Goal: Communication & Community: Answer question/provide support

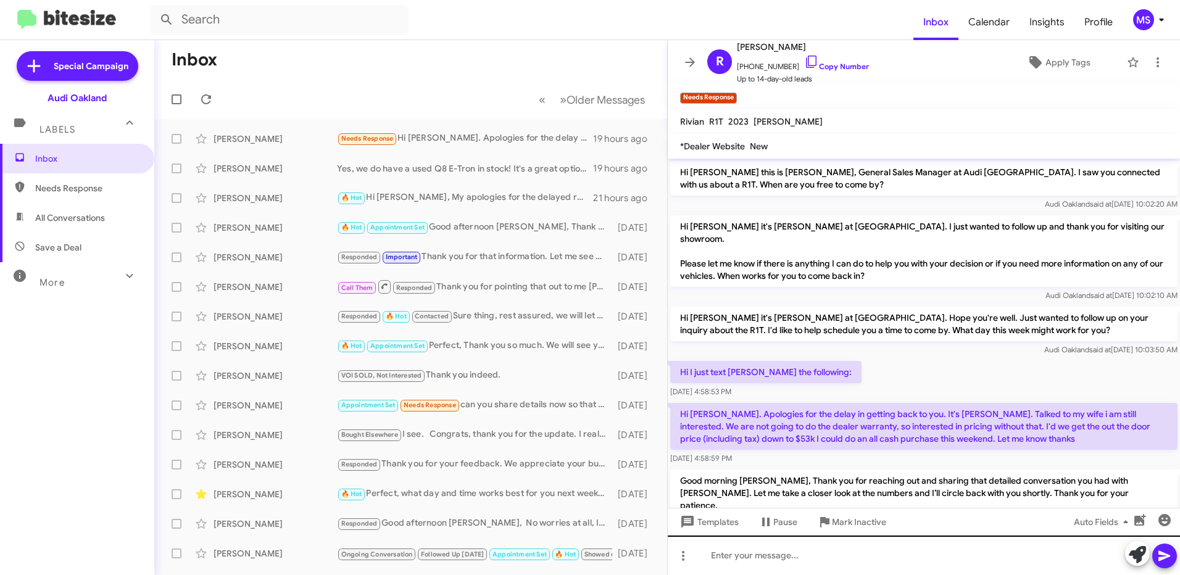
scroll to position [20, 0]
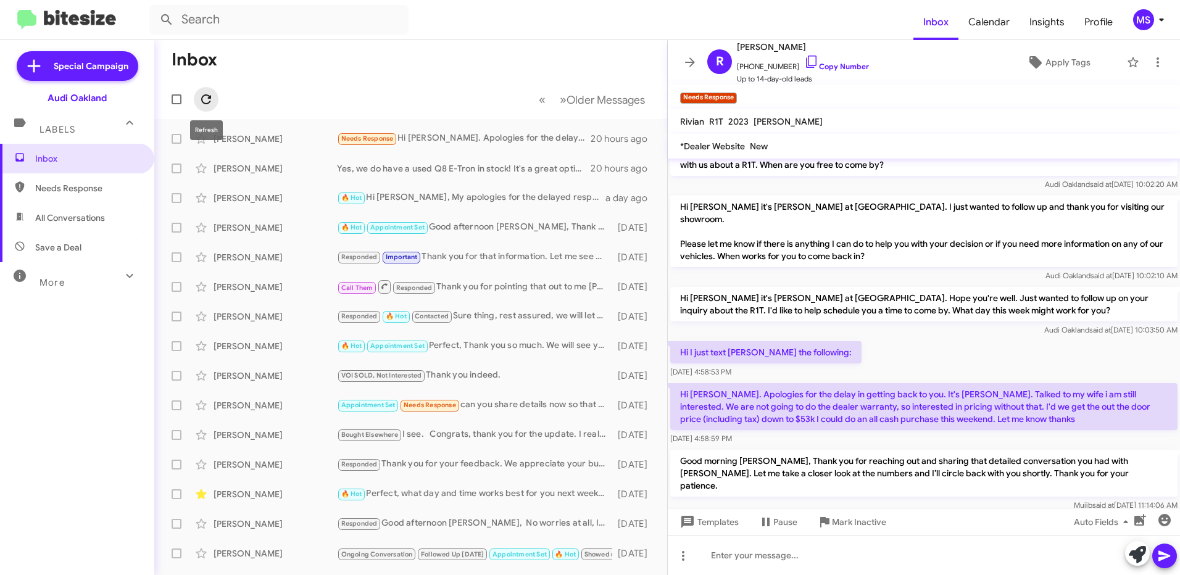
click at [210, 96] on icon at bounding box center [206, 99] width 10 height 10
click at [209, 100] on icon at bounding box center [206, 99] width 15 height 15
click at [208, 97] on icon at bounding box center [206, 99] width 15 height 15
click at [206, 95] on icon at bounding box center [206, 99] width 10 height 10
click at [1050, 65] on span "Apply Tags" at bounding box center [1068, 62] width 45 height 22
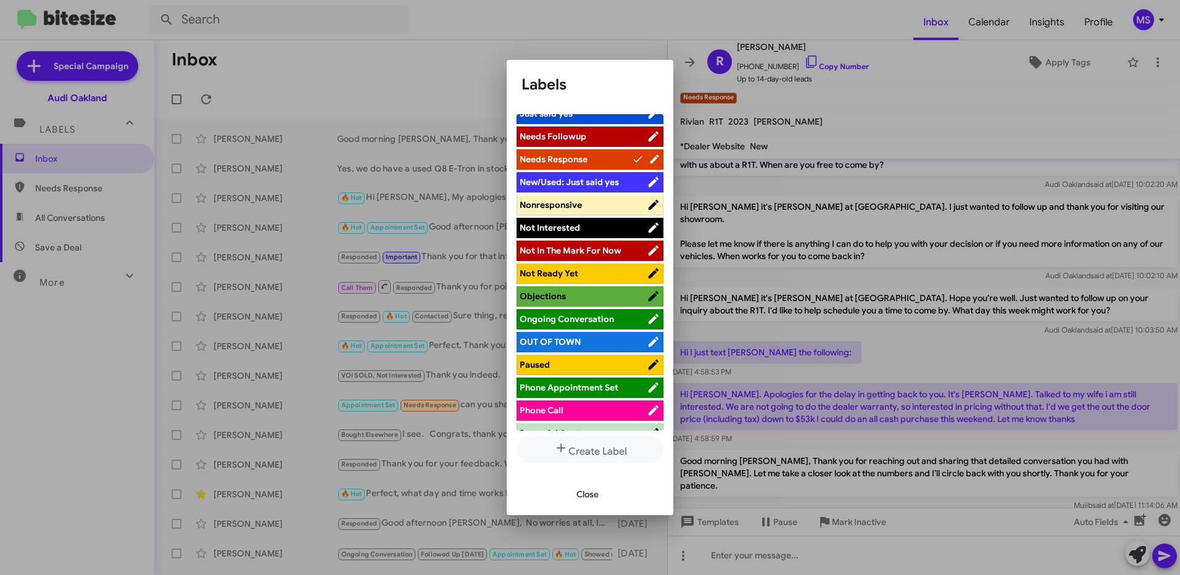
scroll to position [617, 0]
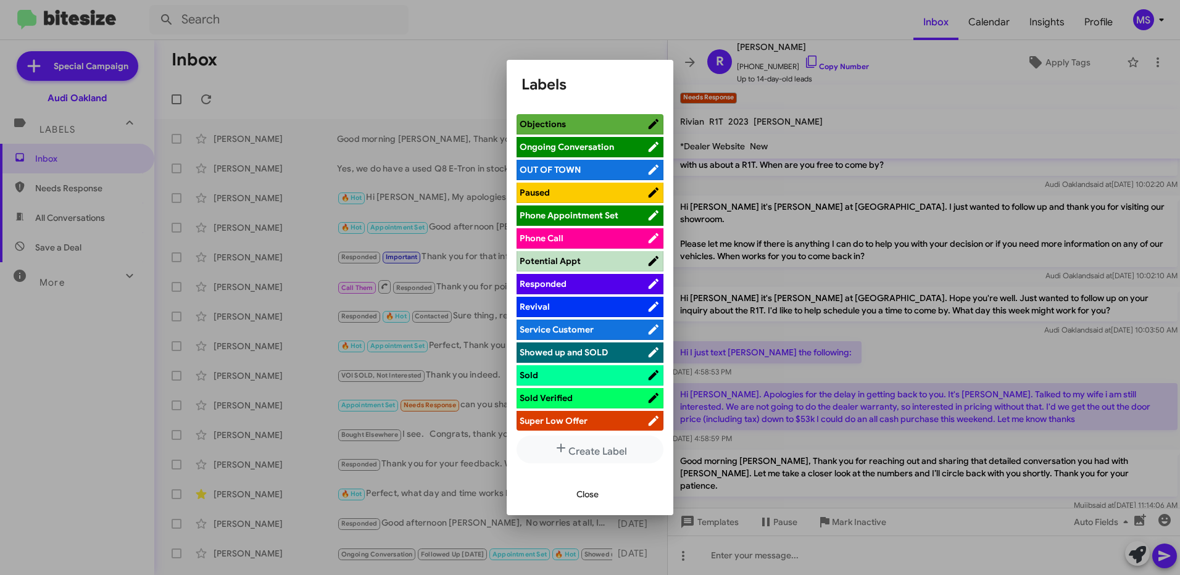
click at [594, 285] on span "Responded" at bounding box center [583, 284] width 127 height 12
click at [585, 496] on span "Close" at bounding box center [588, 494] width 22 height 22
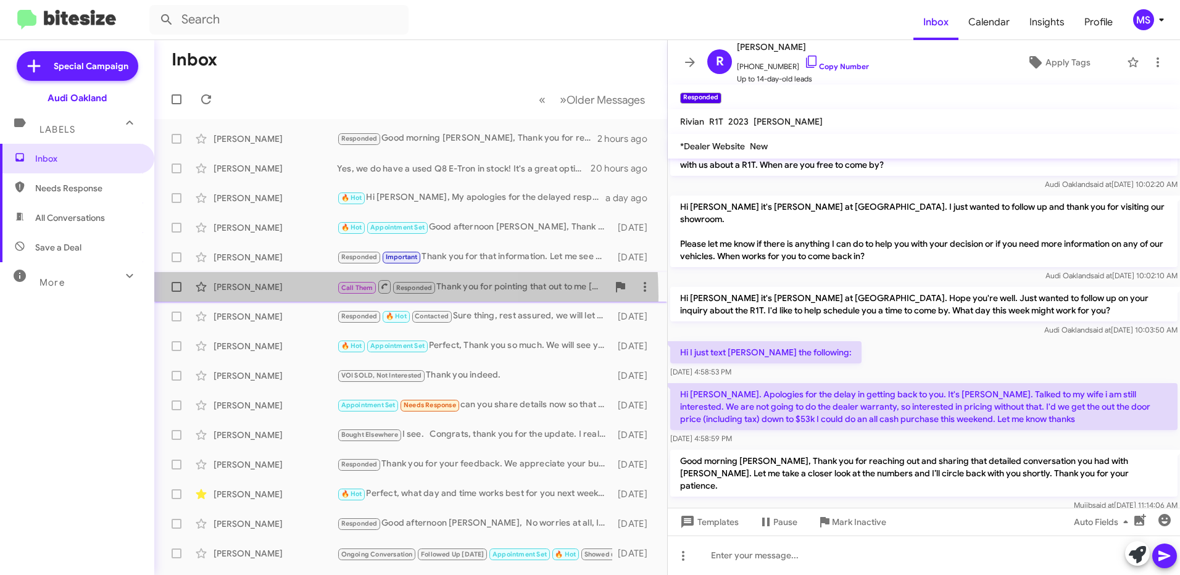
click at [275, 297] on div "[PERSON_NAME] Call Them Responded Thank you for pointing that out to me [PERSON…" at bounding box center [410, 287] width 493 height 25
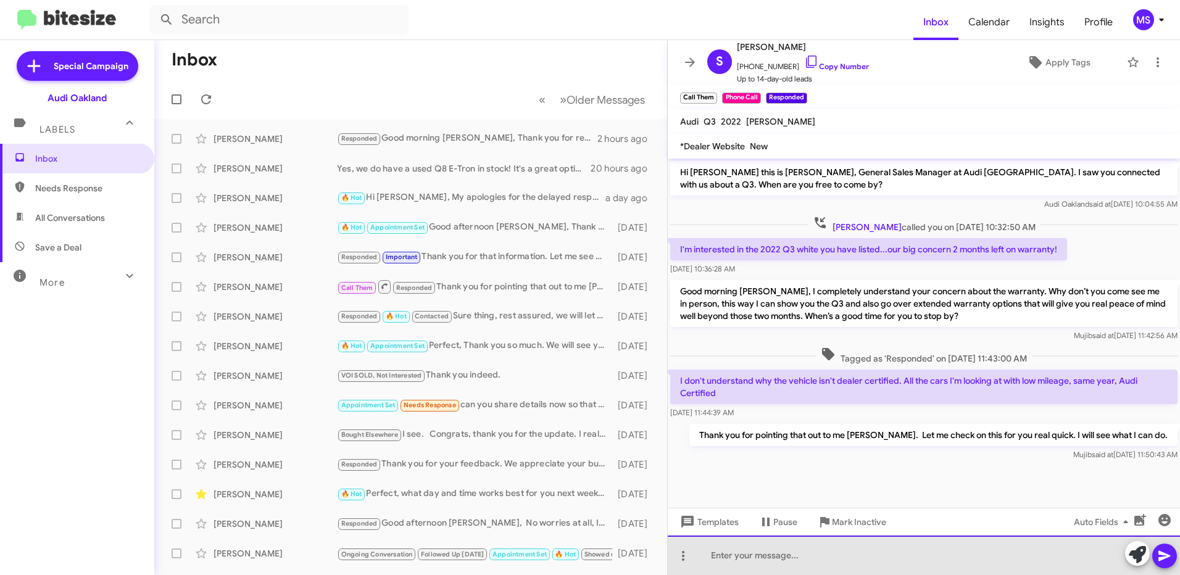
click at [846, 556] on div at bounding box center [924, 556] width 512 height 40
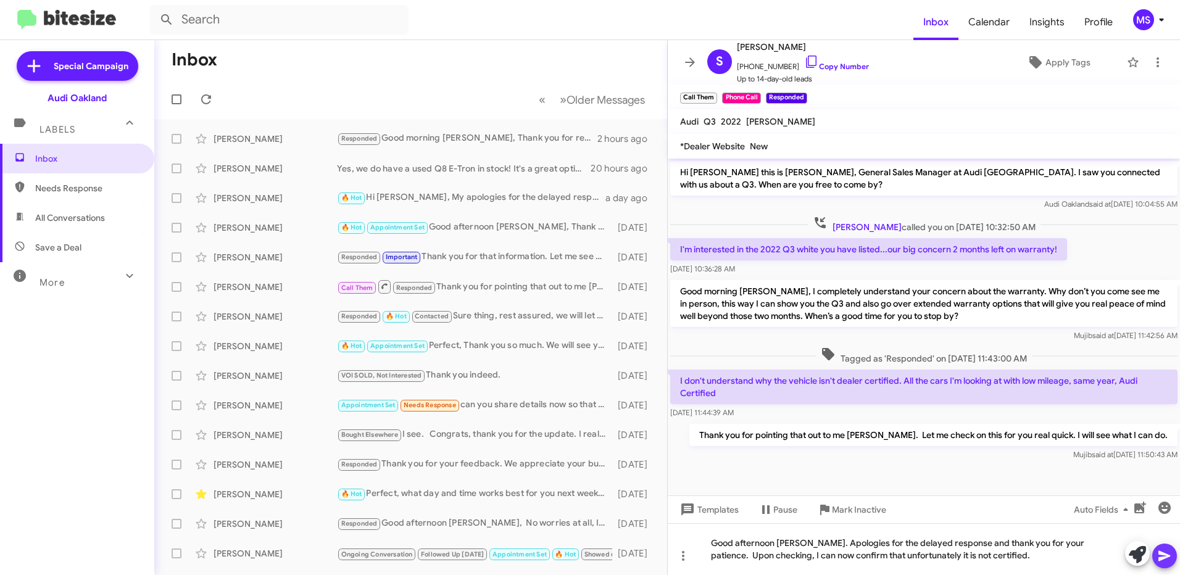
click at [1164, 552] on icon at bounding box center [1164, 556] width 15 height 15
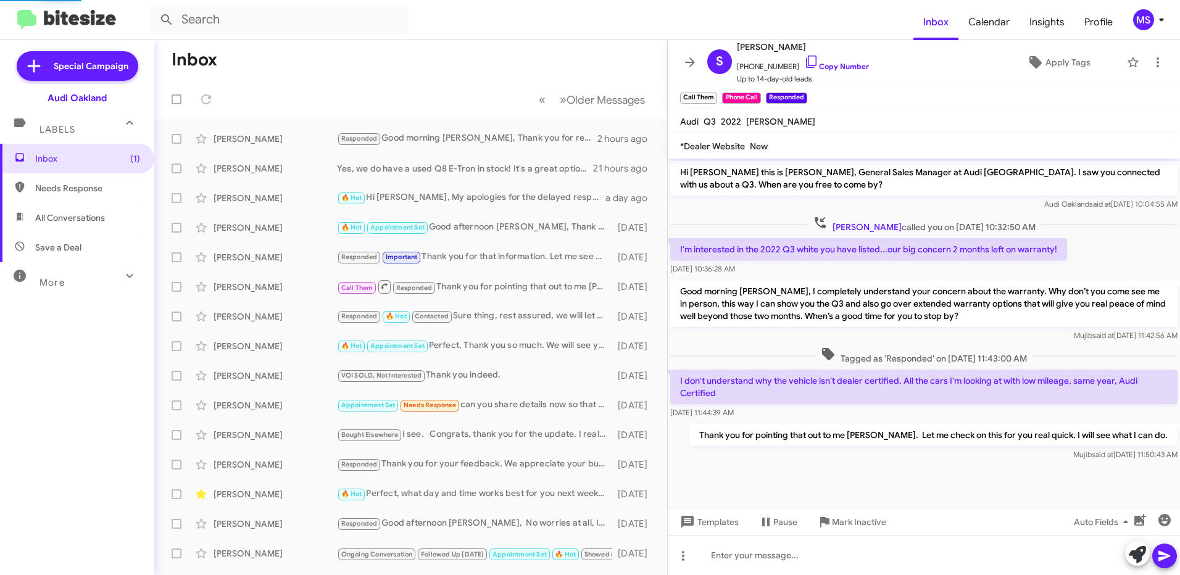
scroll to position [80, 0]
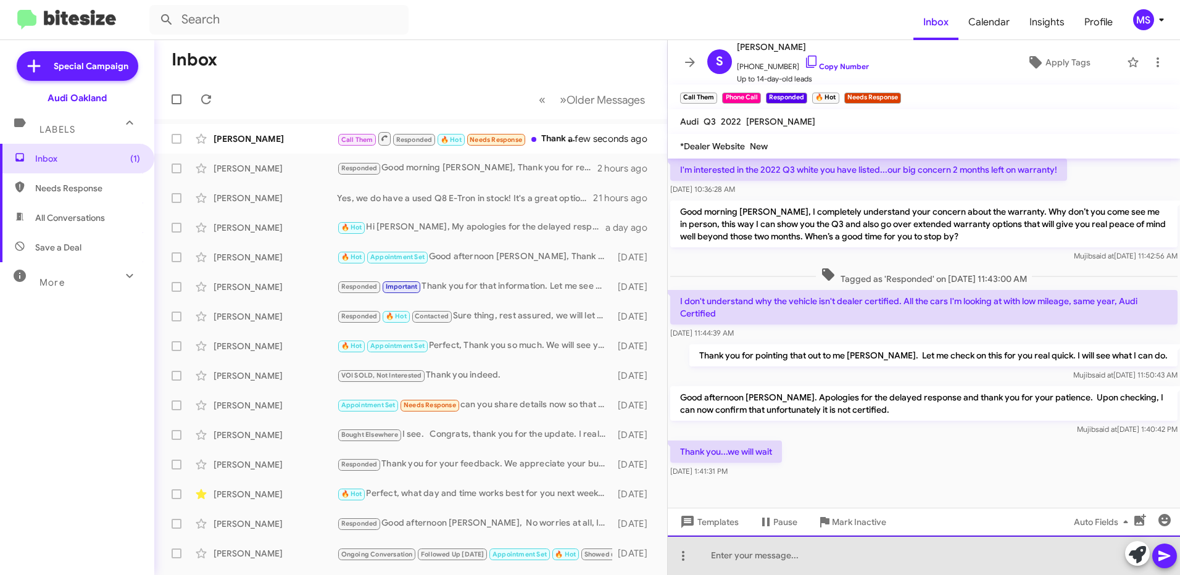
click at [817, 562] on div at bounding box center [924, 556] width 512 height 40
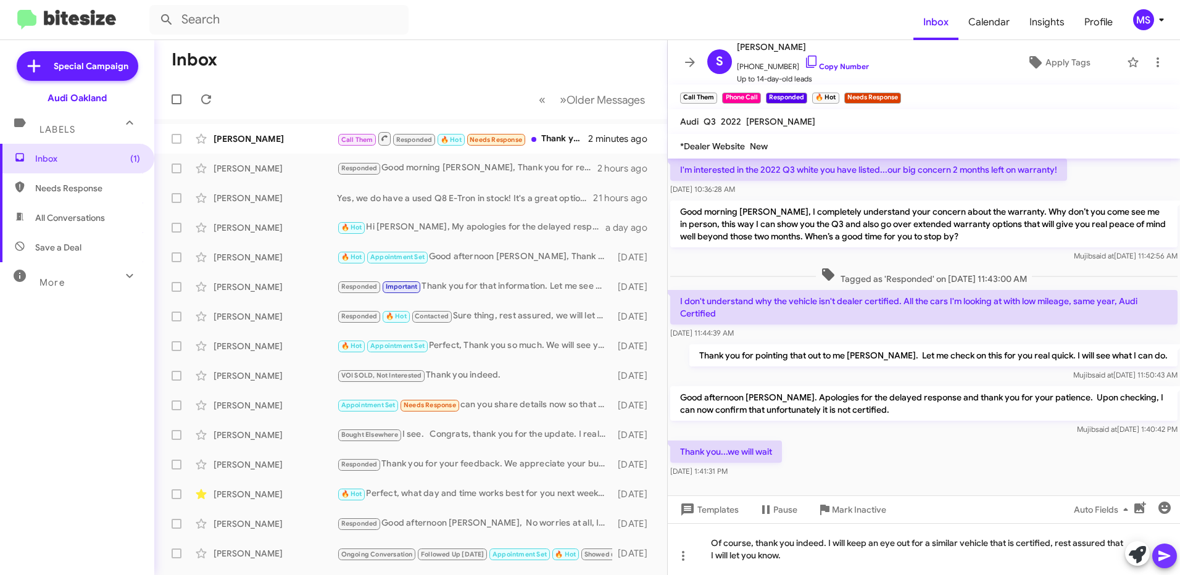
click at [1165, 557] on icon at bounding box center [1165, 556] width 12 height 10
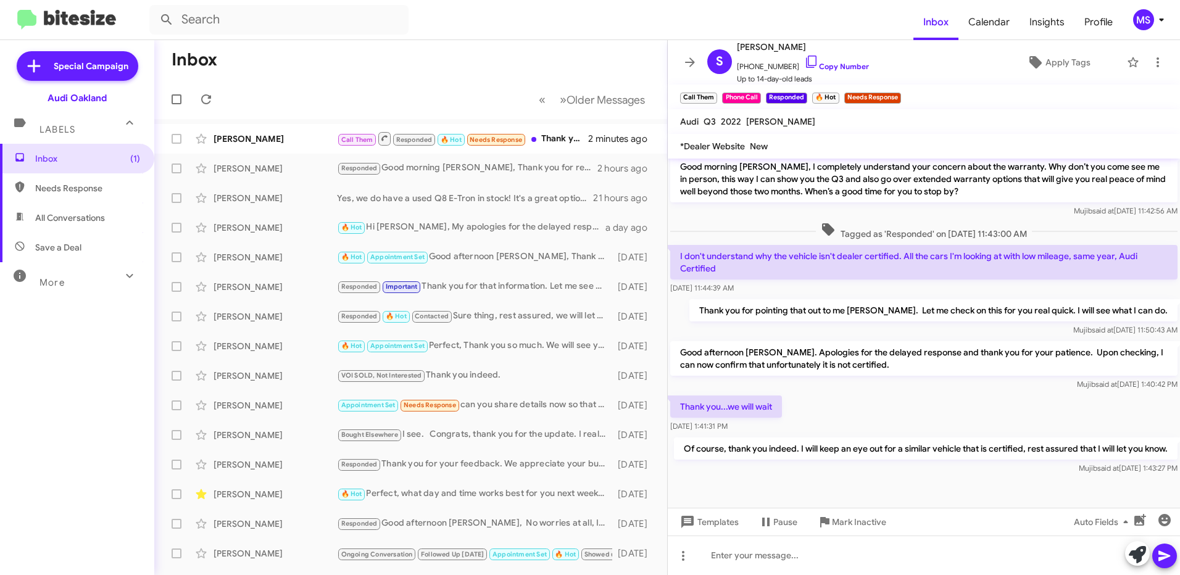
scroll to position [137, 0]
click at [267, 138] on div "[PERSON_NAME]" at bounding box center [275, 139] width 123 height 12
